Goal: Check status: Check status

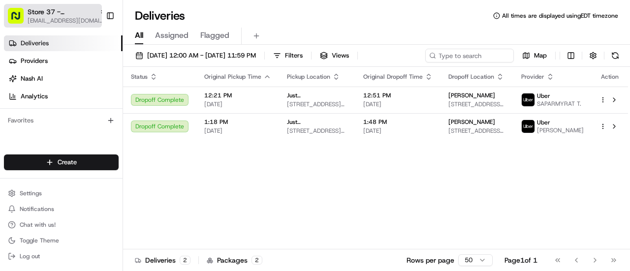
click at [55, 11] on span "Store 37 - [US_STATE][GEOGRAPHIC_DATA] (Just Salad)" at bounding box center [62, 12] width 68 height 10
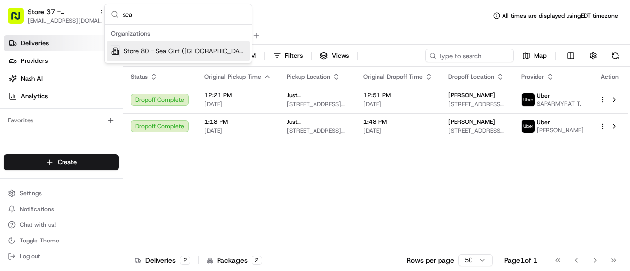
type input "sea"
click at [182, 44] on div "Store 80 - Sea Girt ([GEOGRAPHIC_DATA]) (Just Salad)" at bounding box center [178, 51] width 143 height 20
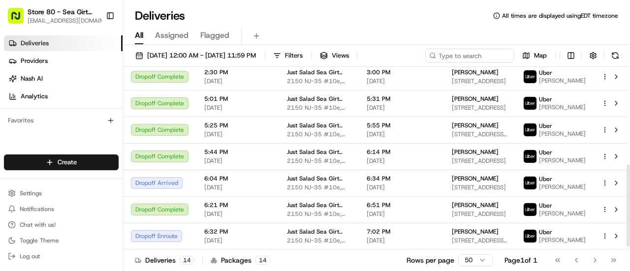
scroll to position [220, 0]
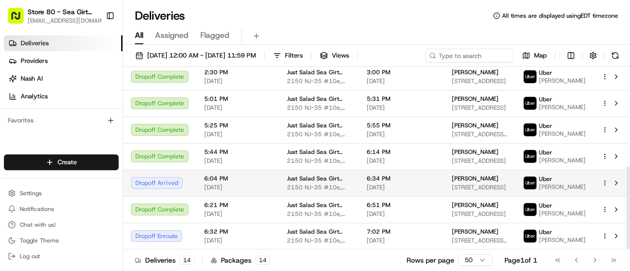
click at [458, 184] on span "[STREET_ADDRESS]" at bounding box center [480, 188] width 56 height 8
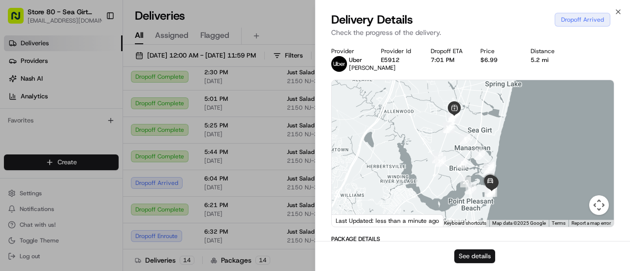
click at [480, 255] on button "See details" at bounding box center [474, 257] width 41 height 14
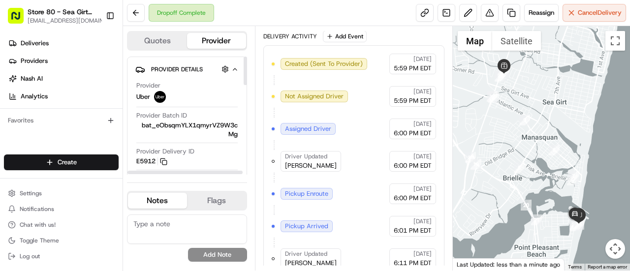
scroll to position [323, 0]
